Goal: Obtain resource: Obtain resource

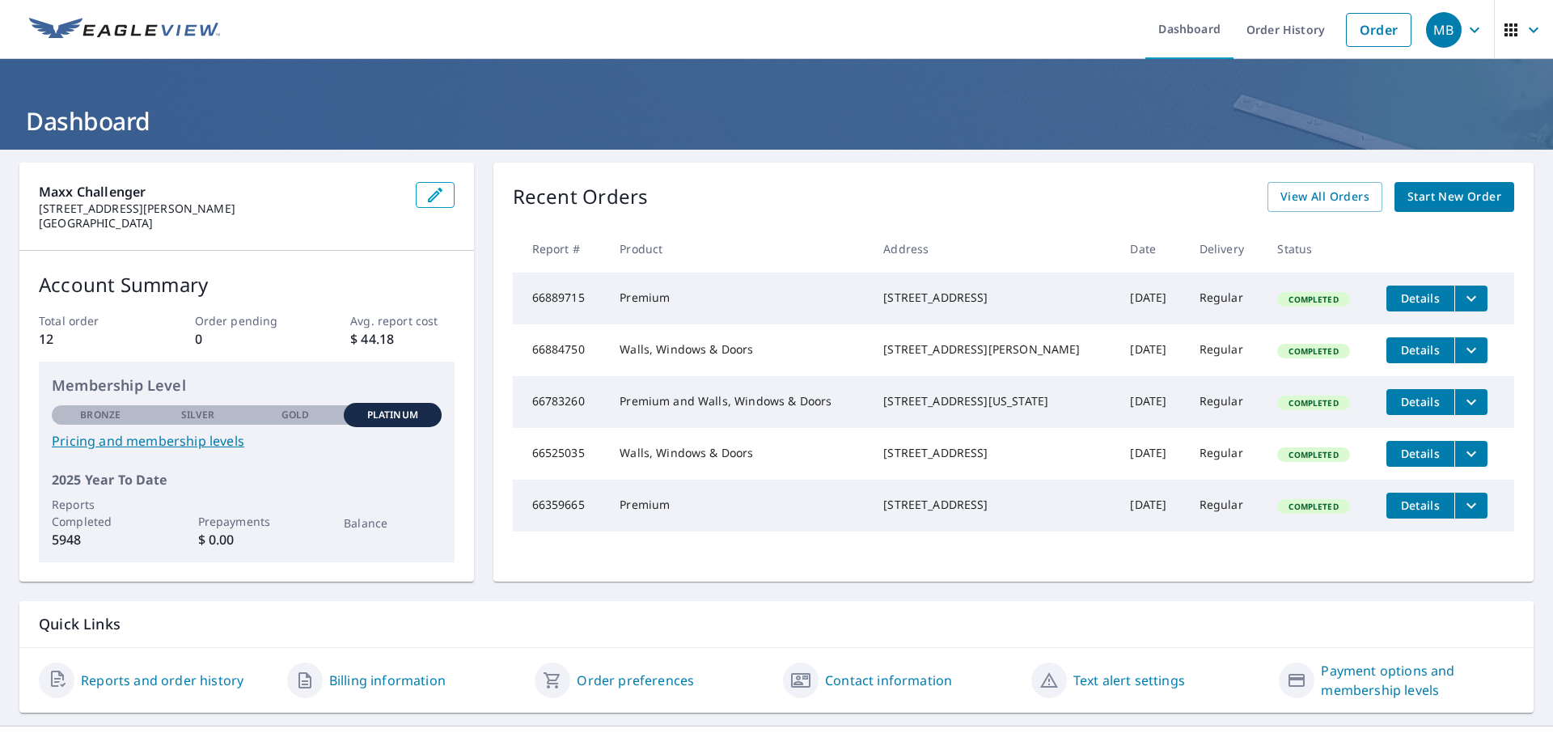
click at [1432, 202] on span "Start New Order" at bounding box center [1455, 197] width 94 height 20
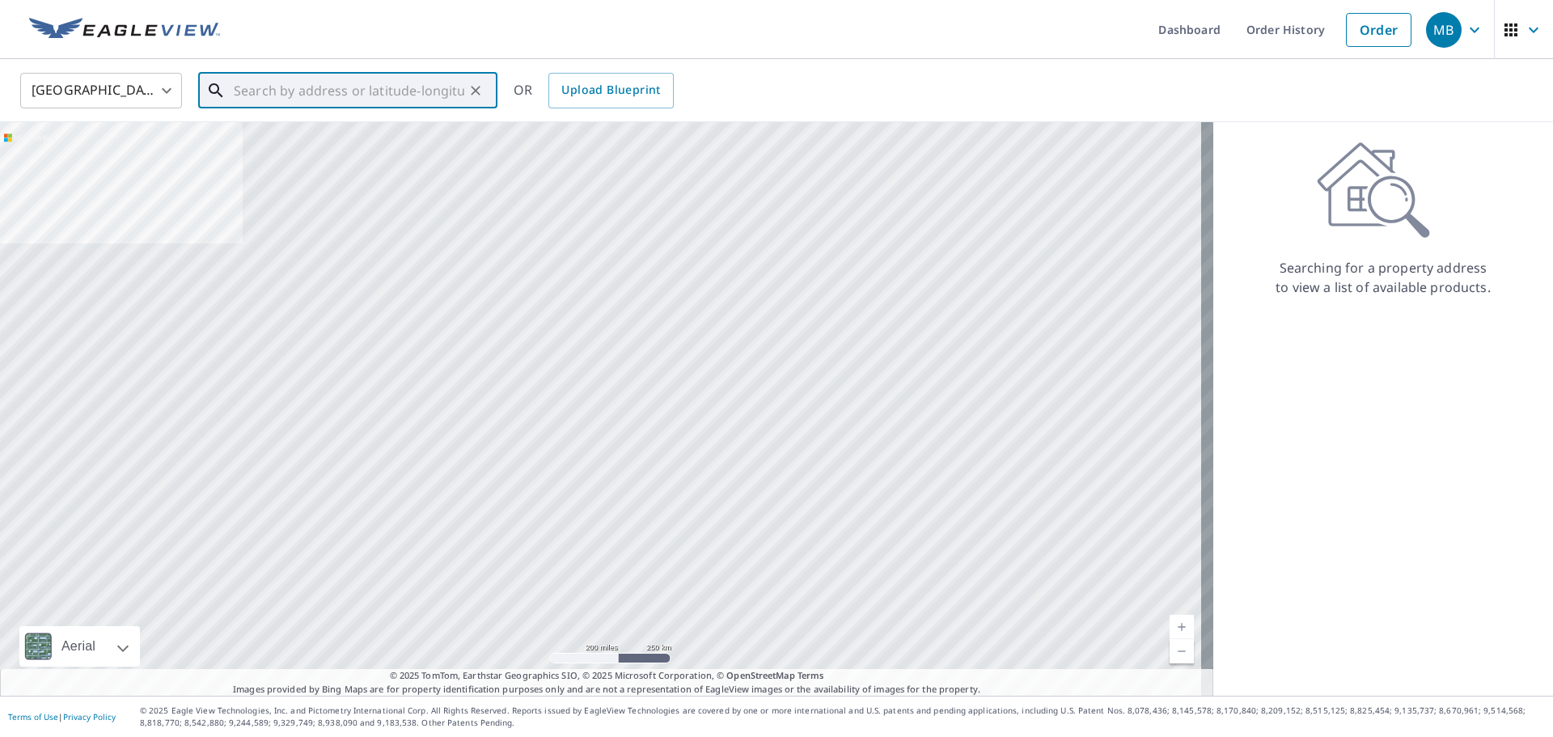
click at [371, 100] on input "text" at bounding box center [349, 90] width 231 height 45
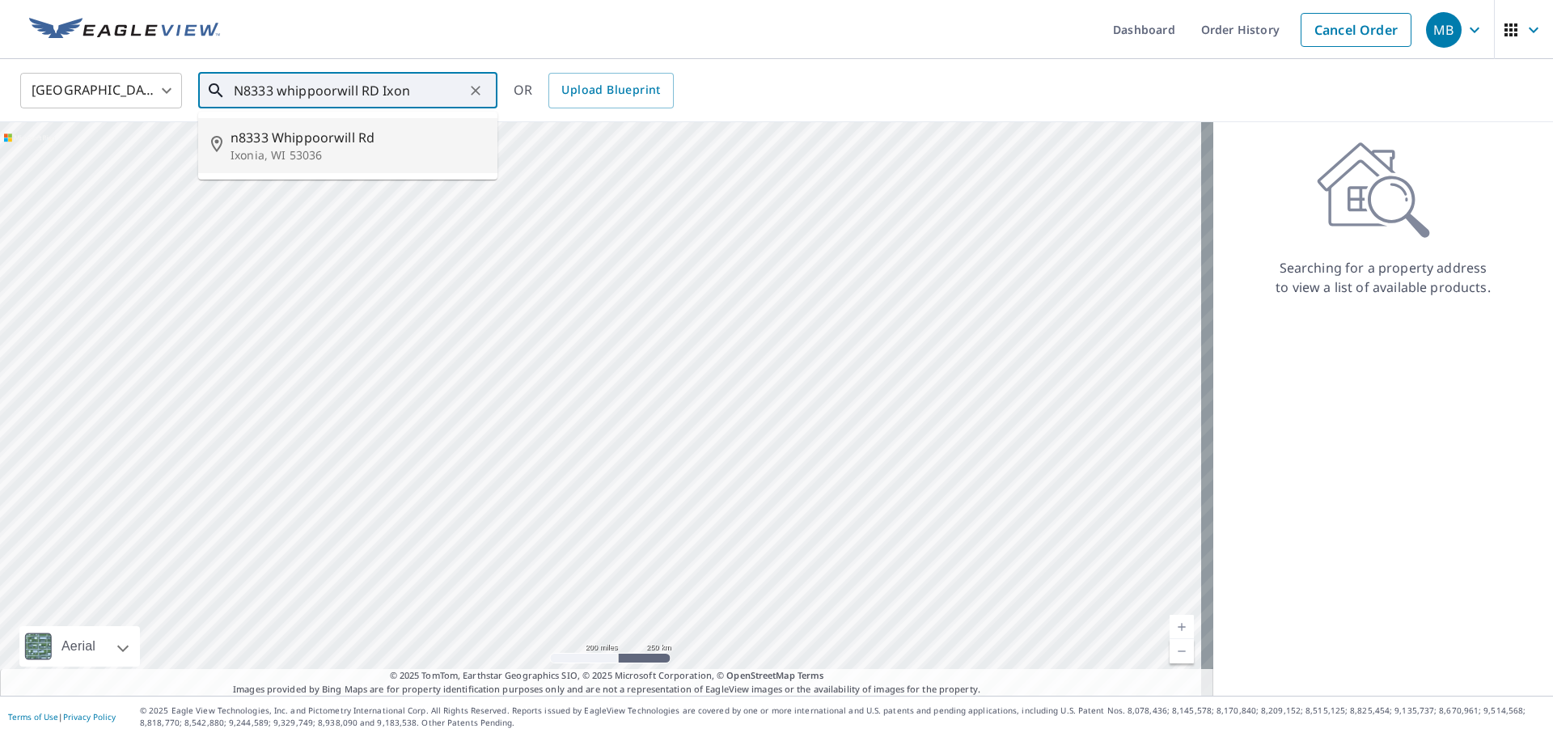
click at [319, 129] on span "n8333 Whippoorwill Rd" at bounding box center [358, 137] width 254 height 19
type input "[STREET_ADDRESS]"
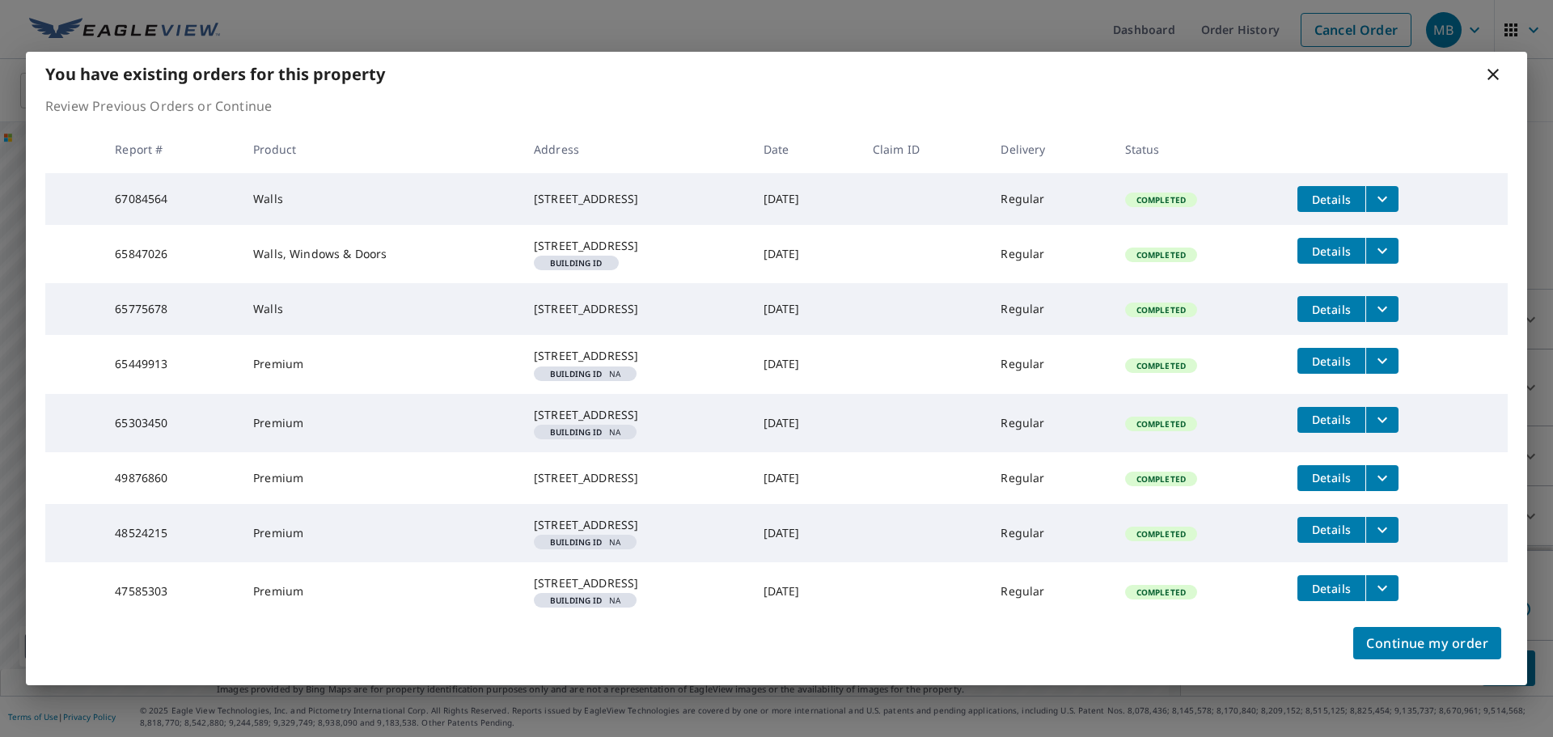
click at [1388, 197] on icon "filesDropdownBtn-67084564" at bounding box center [1383, 200] width 10 height 6
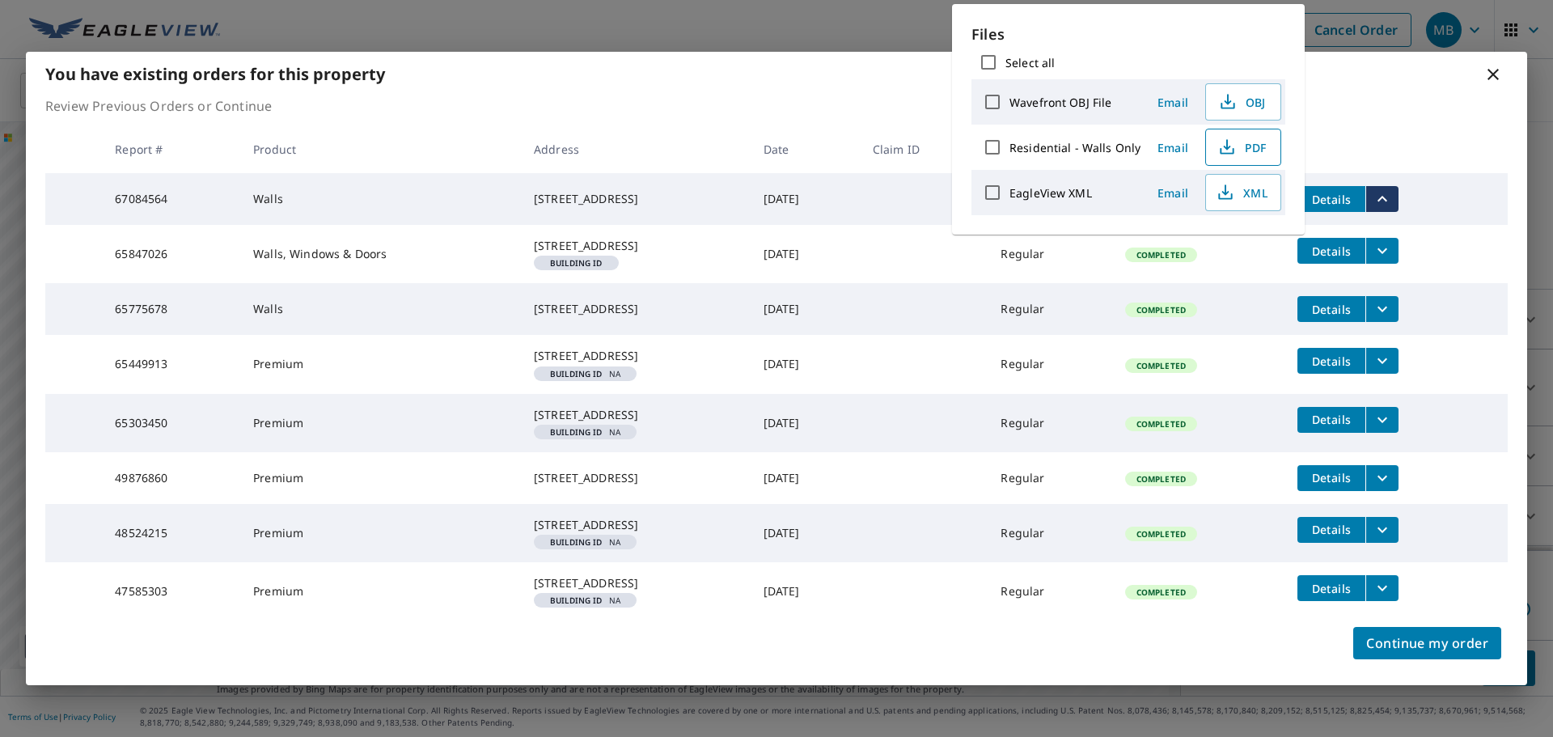
click at [1226, 149] on icon "button" at bounding box center [1227, 147] width 19 height 19
click at [1399, 433] on button "filesDropdownBtn-65303450" at bounding box center [1382, 420] width 33 height 26
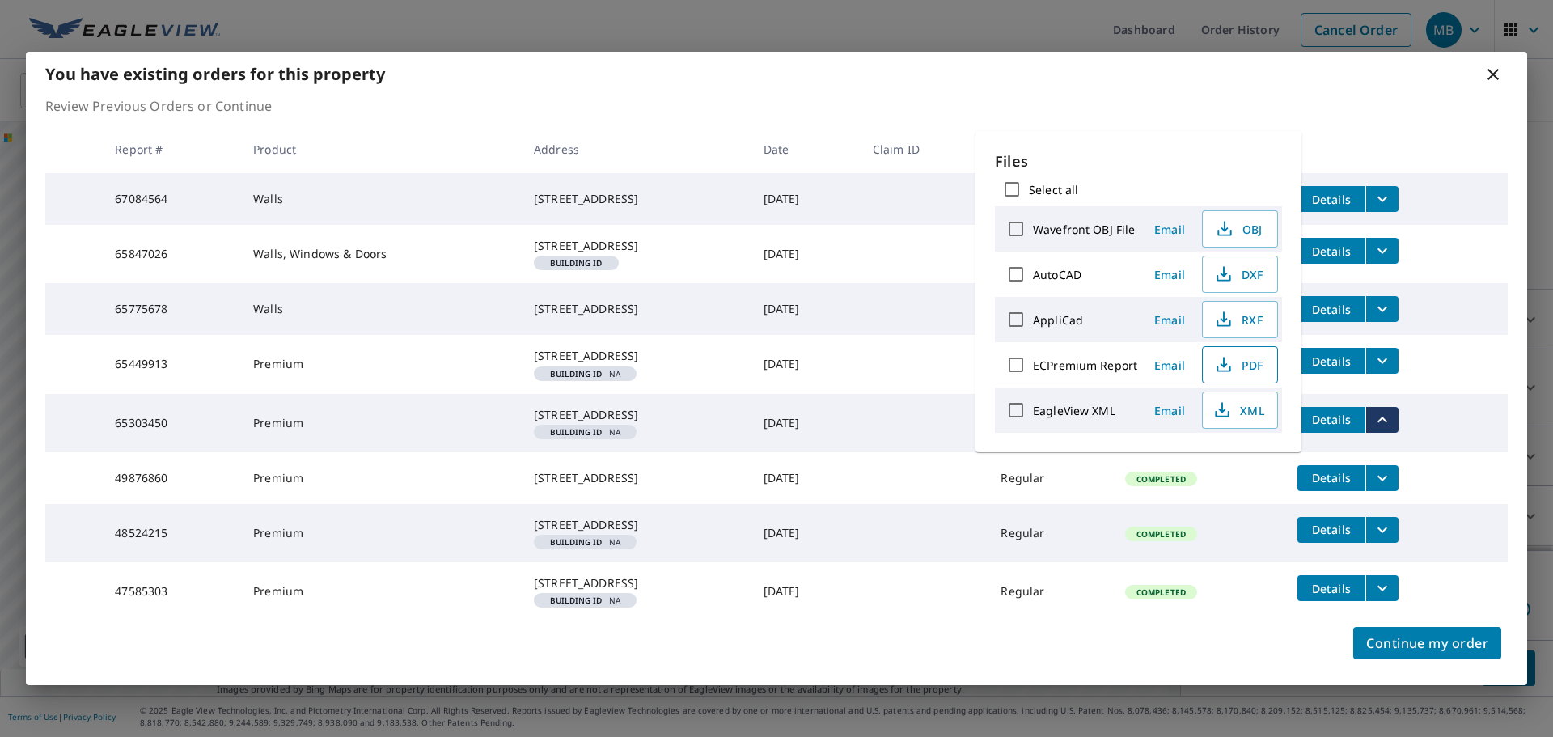
click at [1243, 368] on span "PDF" at bounding box center [1239, 364] width 52 height 19
click at [1379, 540] on icon "filesDropdownBtn-48524215" at bounding box center [1382, 529] width 19 height 19
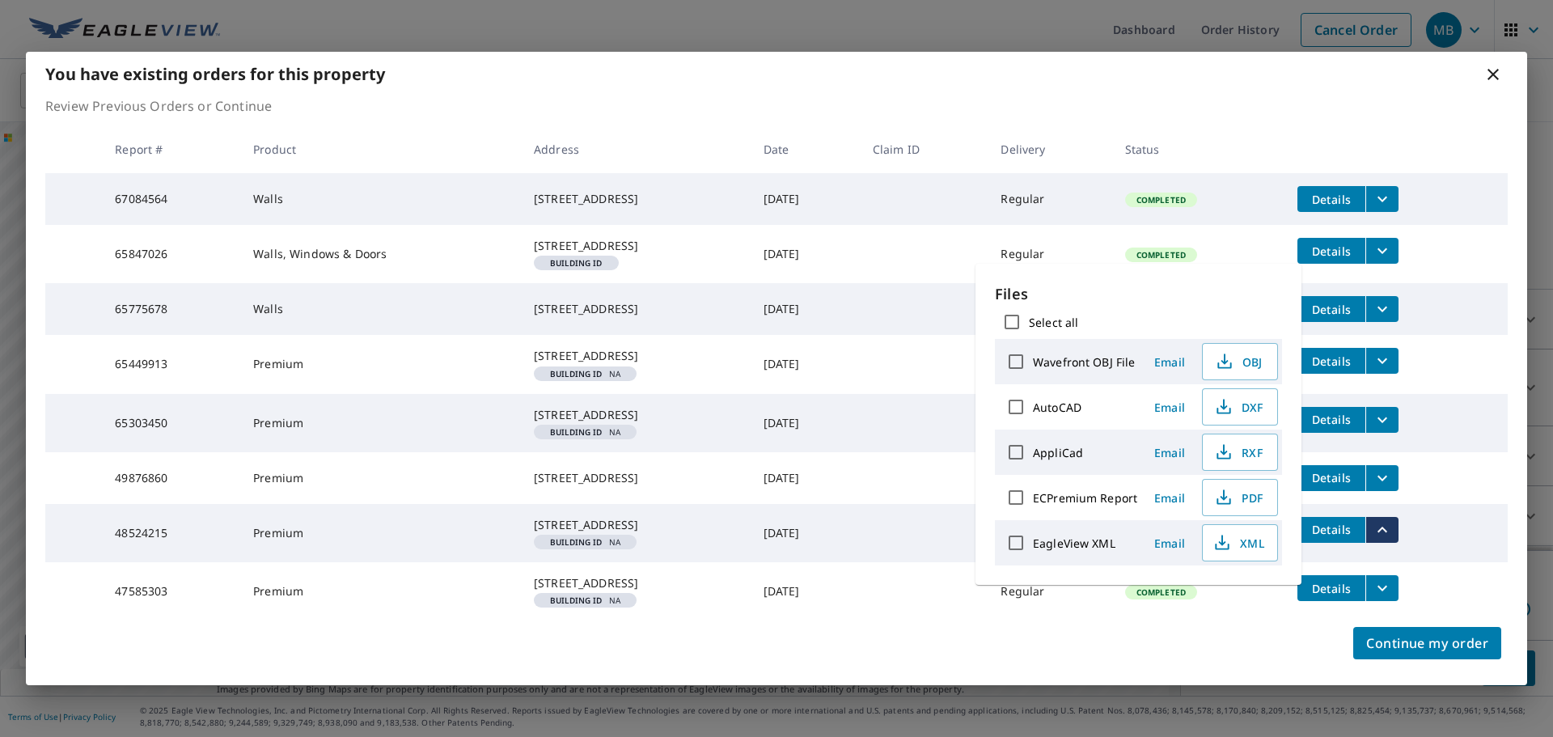
click at [1318, 562] on tr "48524215 Premium N8333 [STREET_ADDRESS] Building ID NA [DATE] Regular Completed…" at bounding box center [776, 533] width 1463 height 58
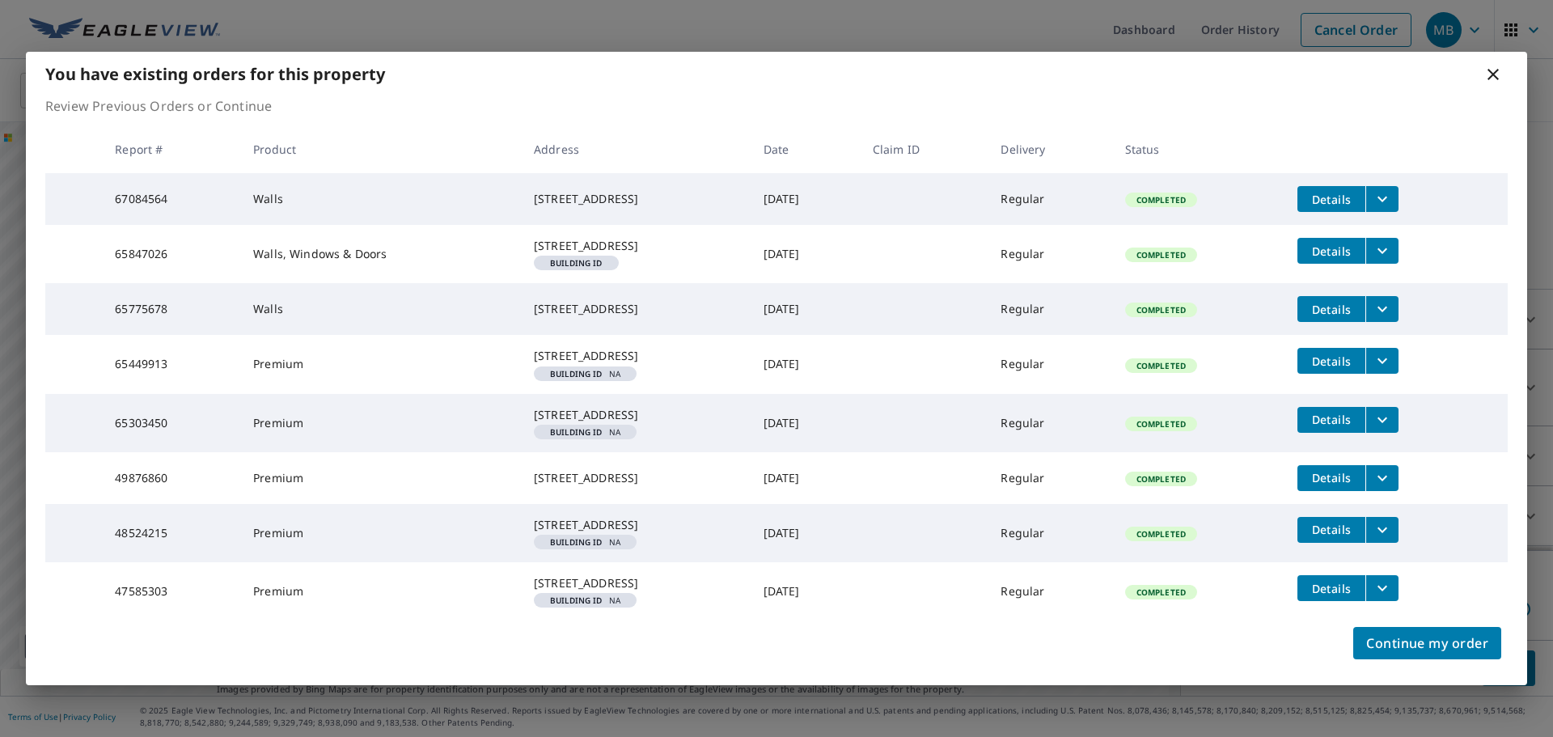
scroll to position [49, 0]
click at [1388, 417] on icon "filesDropdownBtn-65303450" at bounding box center [1383, 420] width 10 height 6
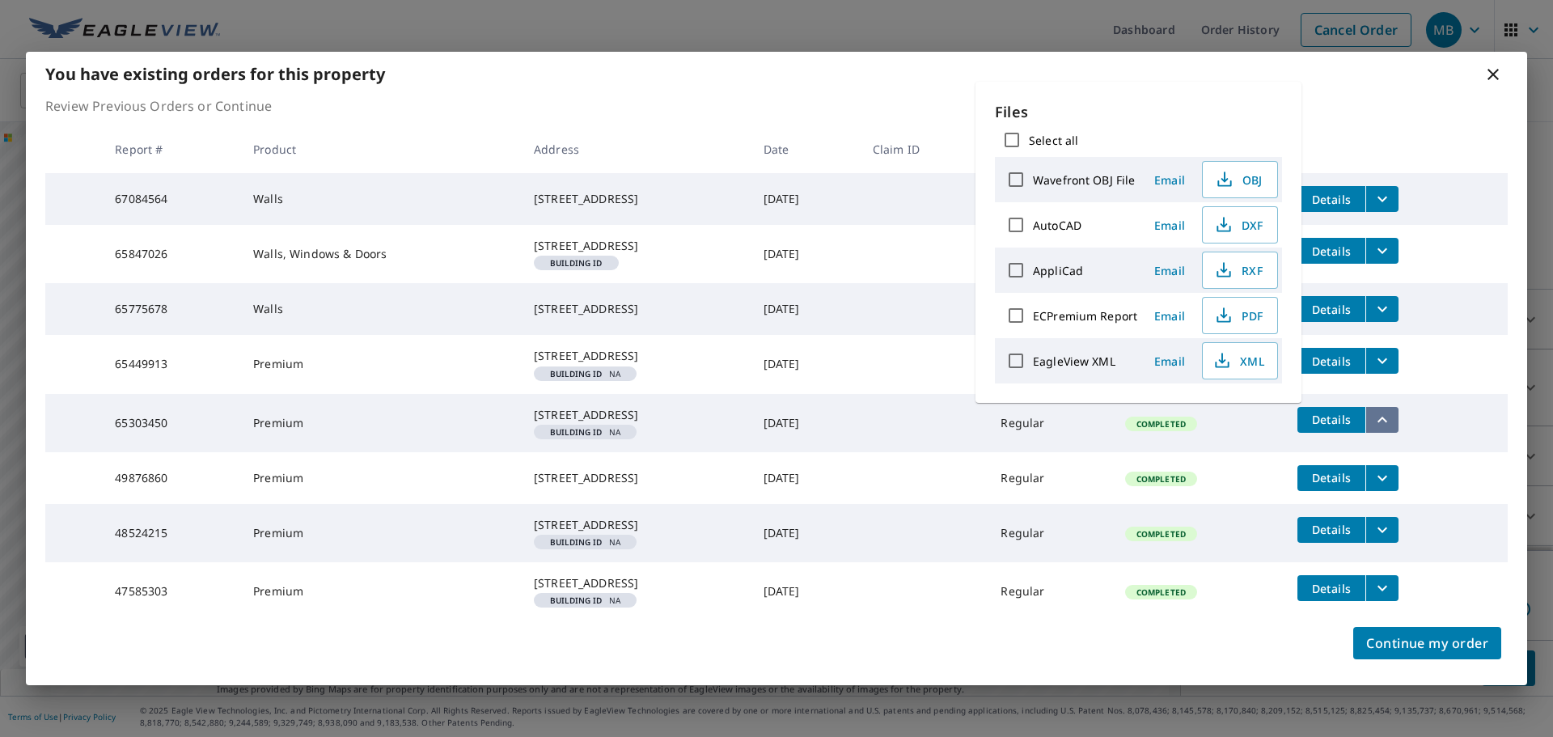
click at [1392, 410] on icon "filesDropdownBtn-65303450" at bounding box center [1382, 419] width 19 height 19
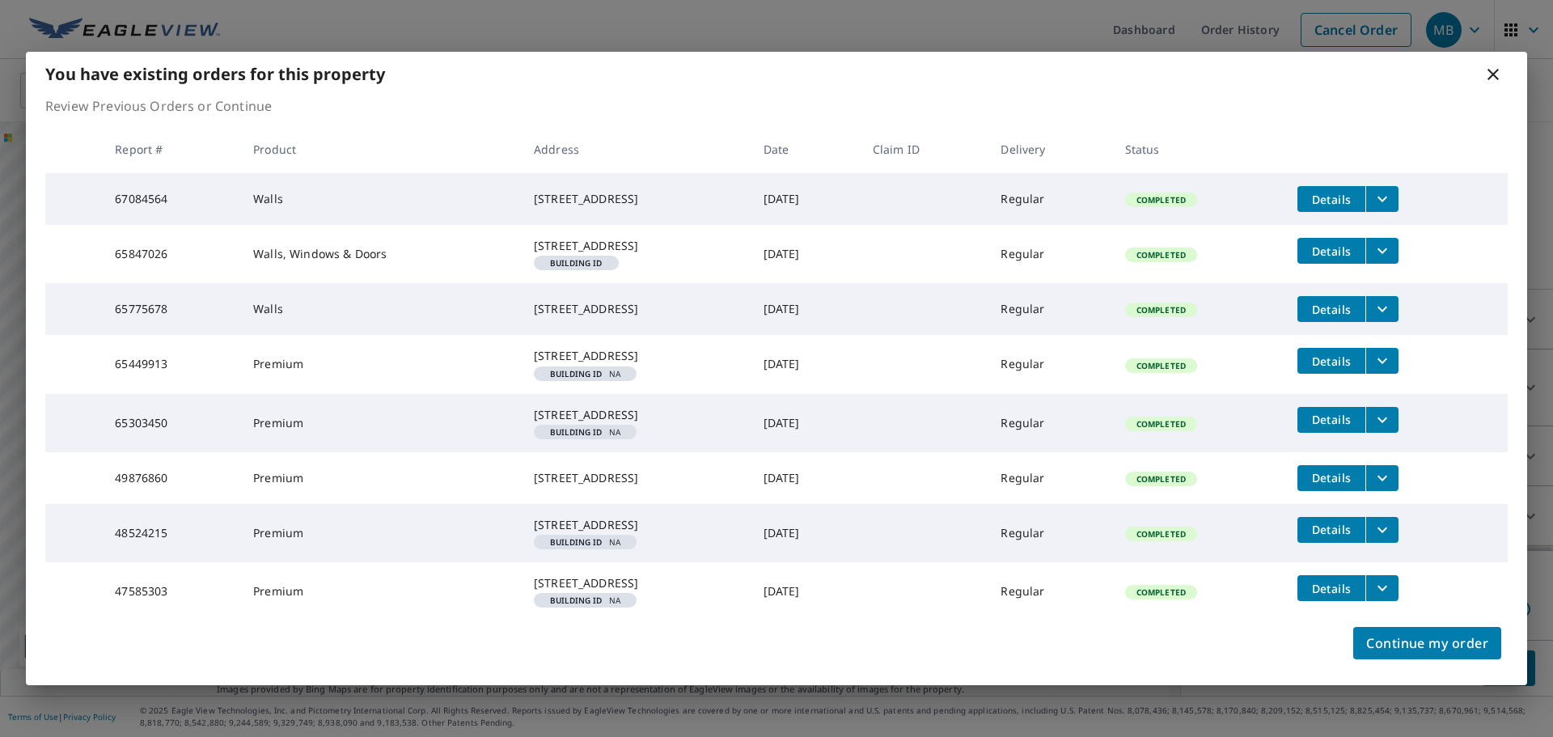
scroll to position [0, 0]
click at [1386, 197] on icon "filesDropdownBtn-67084564" at bounding box center [1383, 200] width 10 height 6
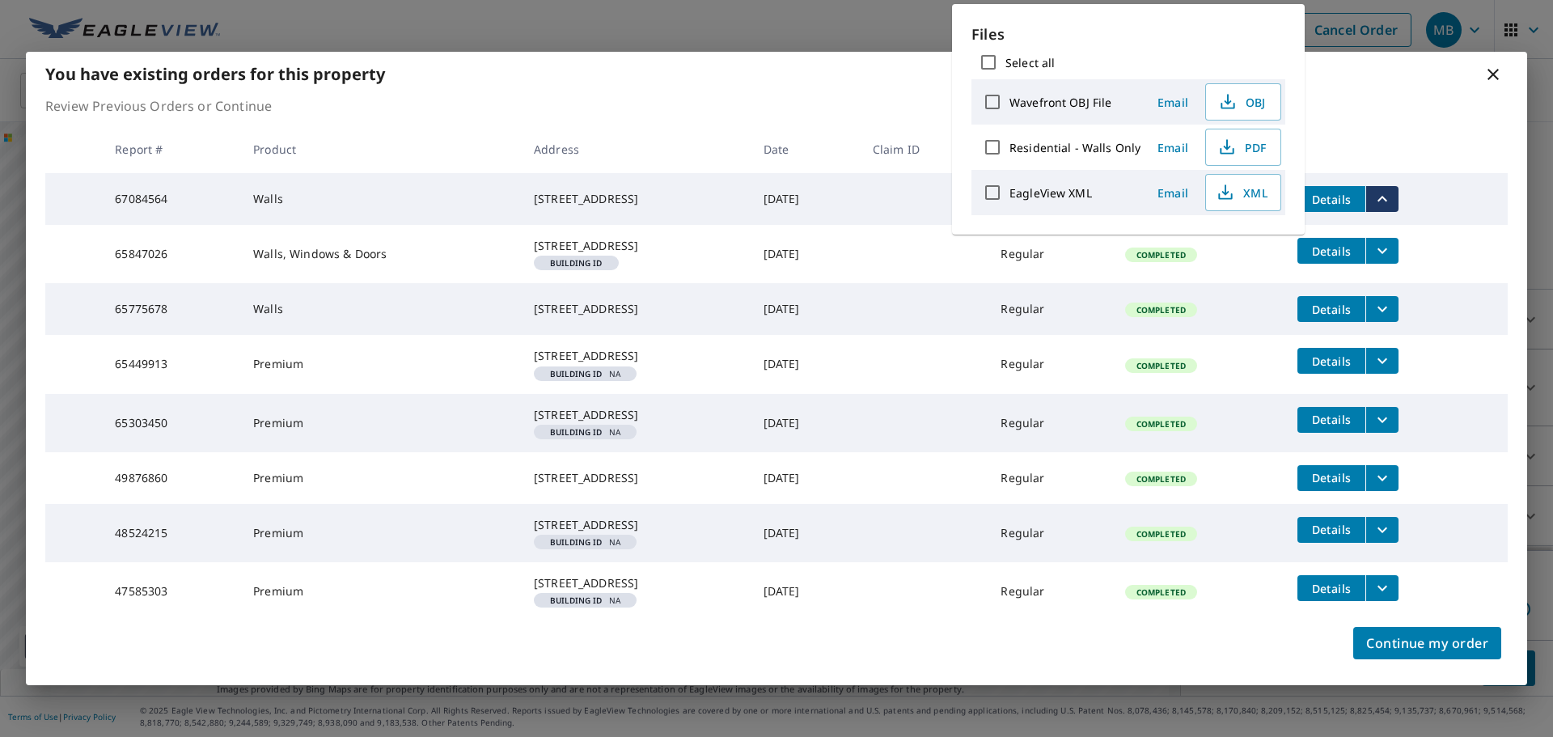
click at [117, 189] on td "67084564" at bounding box center [171, 199] width 138 height 52
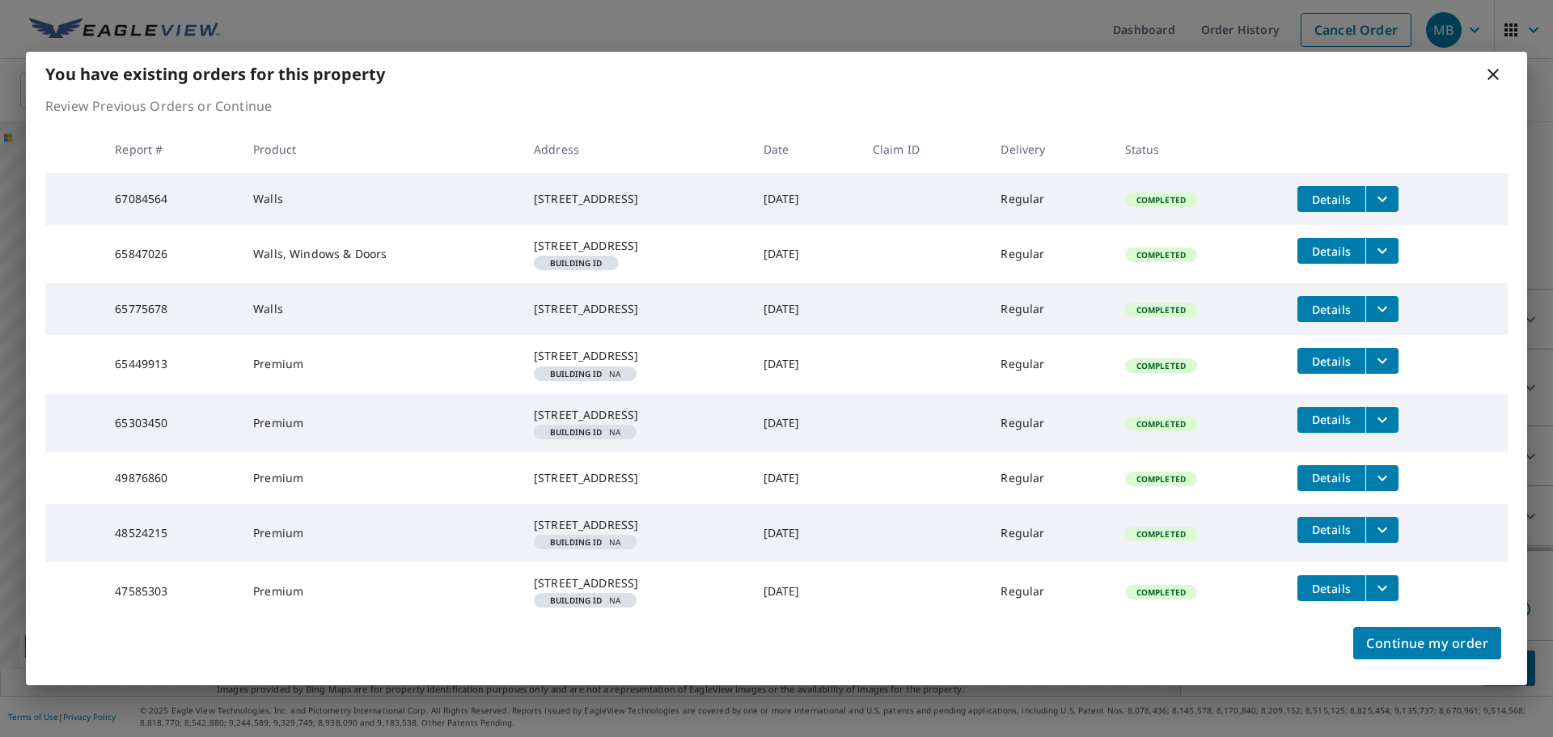
click at [1371, 186] on button "filesDropdownBtn-67084564" at bounding box center [1382, 199] width 33 height 26
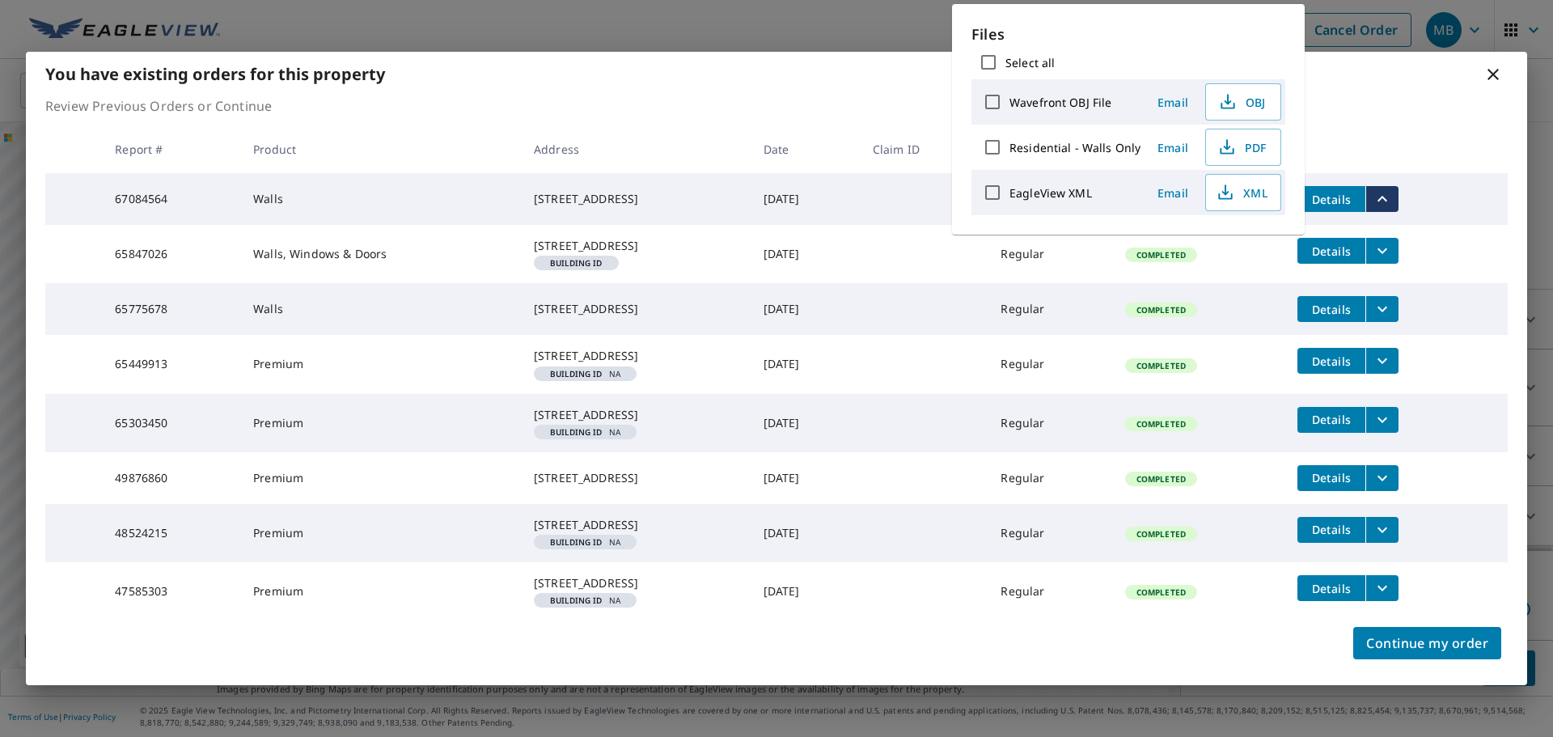
click at [744, 235] on td "[STREET_ADDRESS][GEOGRAPHIC_DATA] ID" at bounding box center [636, 254] width 230 height 58
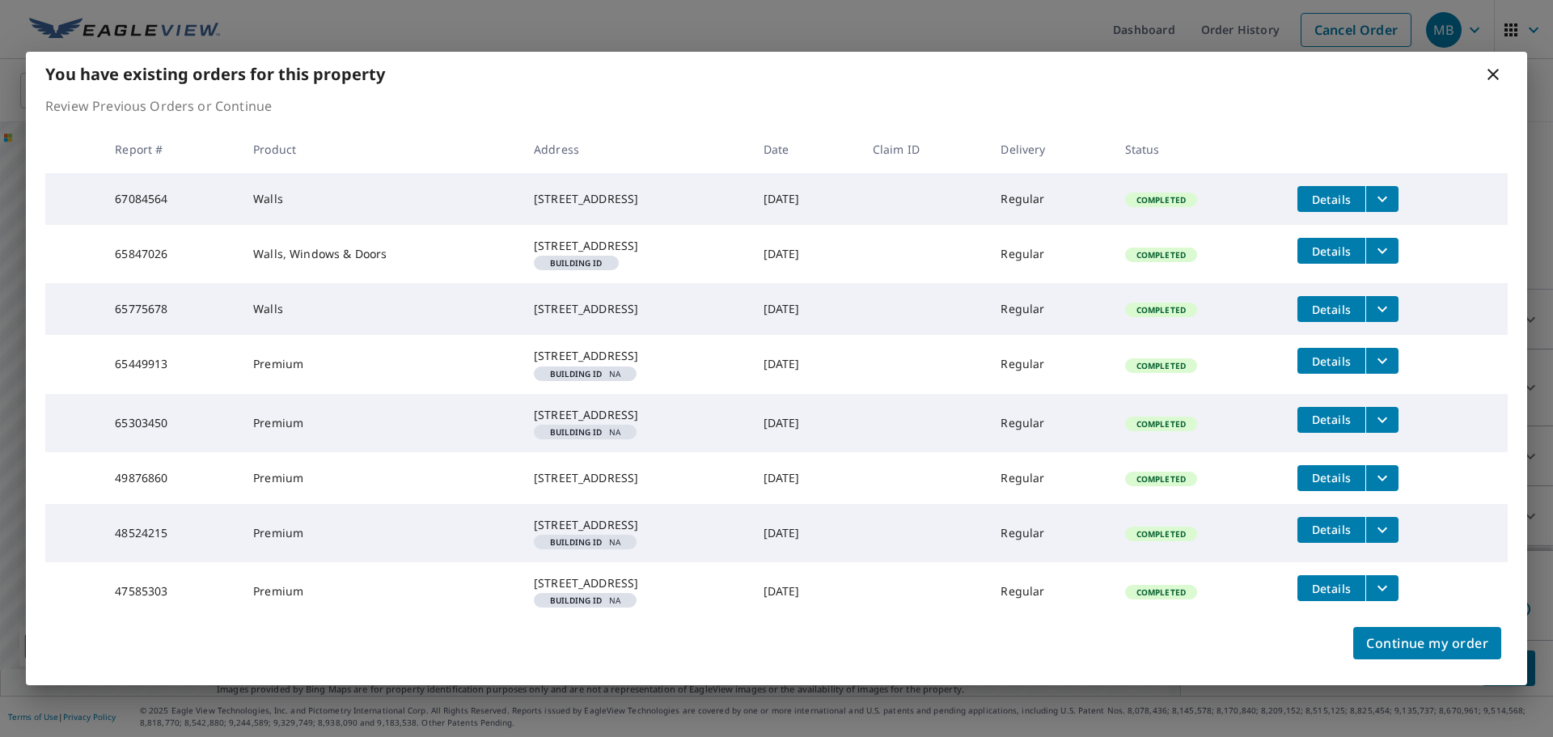
click at [1388, 430] on icon "filesDropdownBtn-65303450" at bounding box center [1382, 419] width 19 height 19
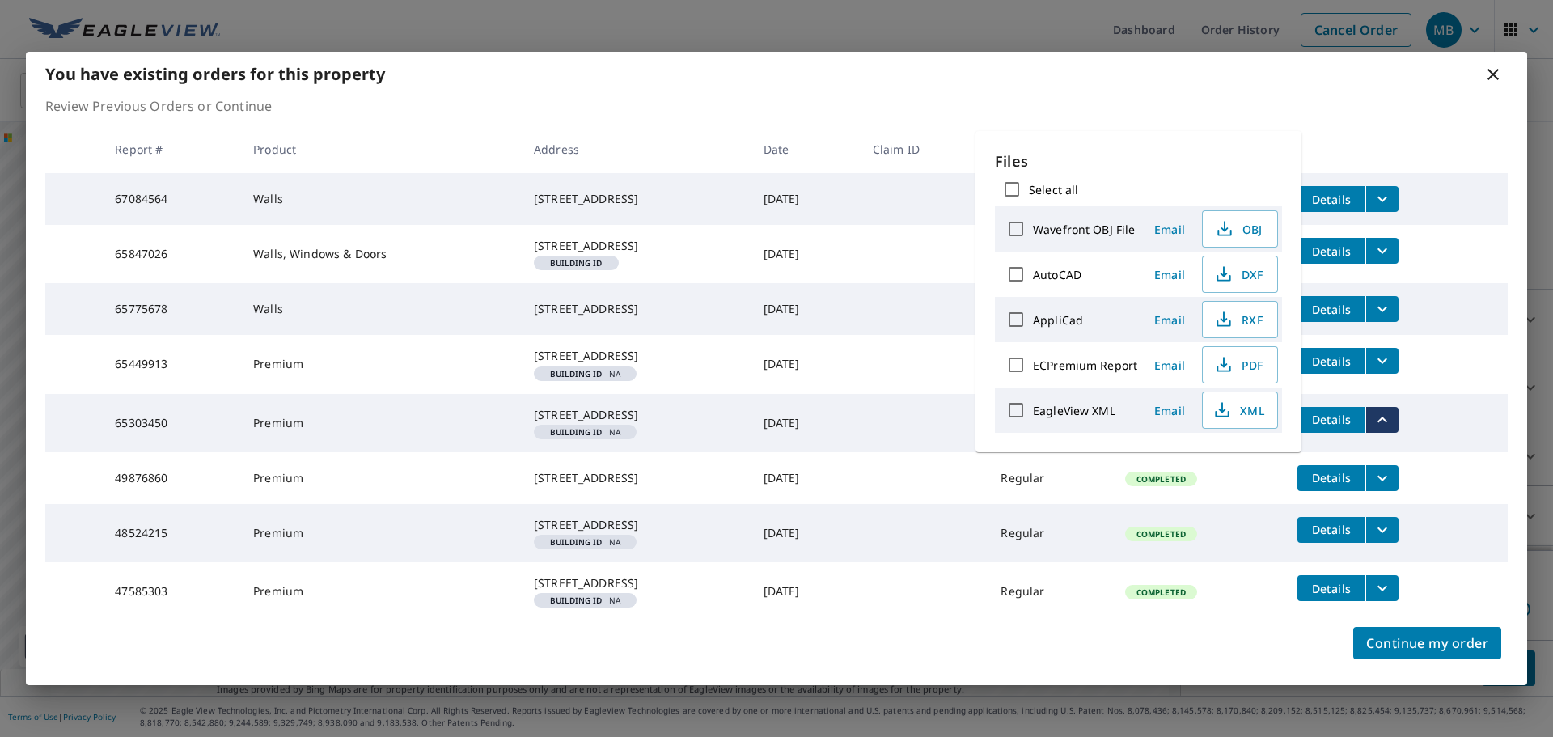
click at [819, 393] on td "[DATE]" at bounding box center [805, 364] width 109 height 58
